Goal: Use online tool/utility: Utilize a website feature to perform a specific function

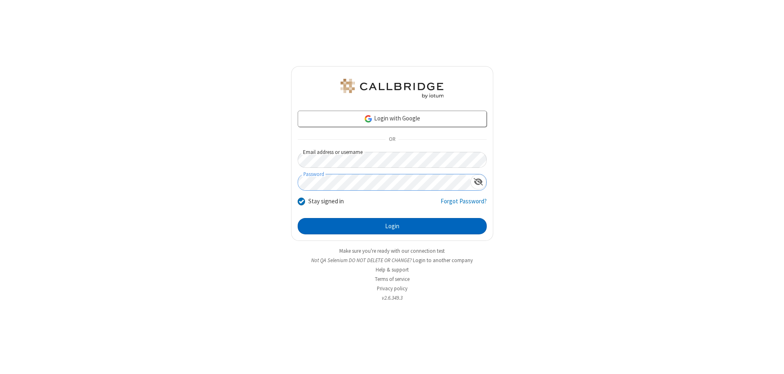
click at [392, 226] on button "Login" at bounding box center [392, 226] width 189 height 16
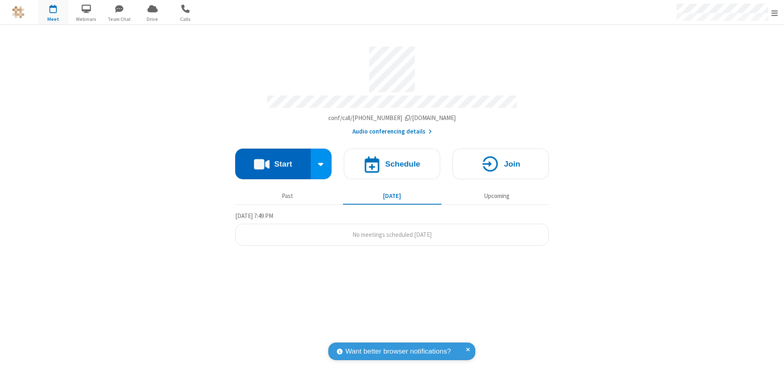
click at [273, 160] on button "Start" at bounding box center [273, 164] width 76 height 31
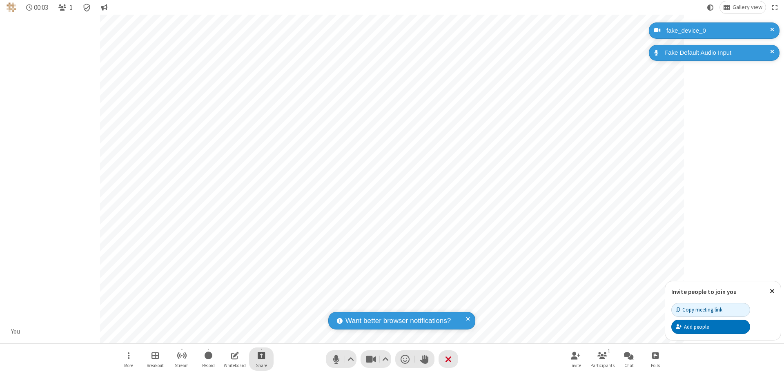
click at [261, 355] on span "Start sharing" at bounding box center [262, 355] width 8 height 10
click at [228, 321] on span "Present files & media" at bounding box center [228, 321] width 9 height 7
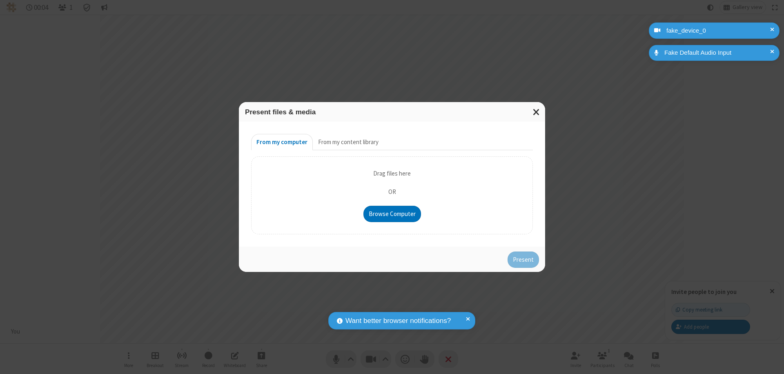
type input "C:\fakepath\doc_test.docx"
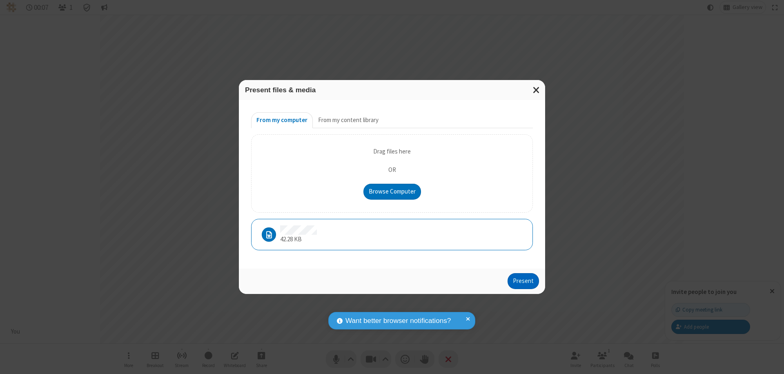
click at [524, 281] on button "Present" at bounding box center [523, 281] width 31 height 16
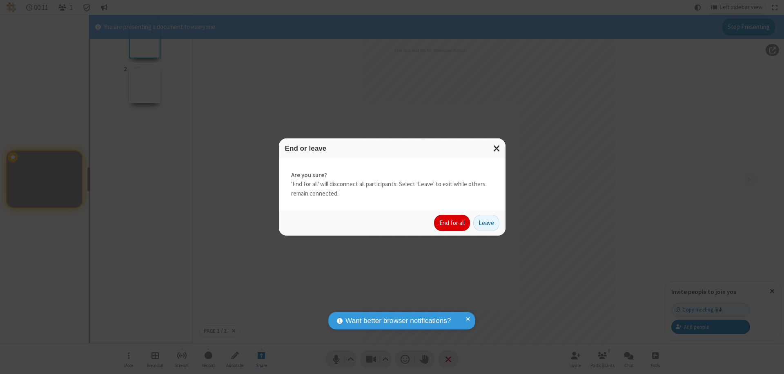
click at [453, 223] on button "End for all" at bounding box center [452, 223] width 36 height 16
